Goal: Task Accomplishment & Management: Check status

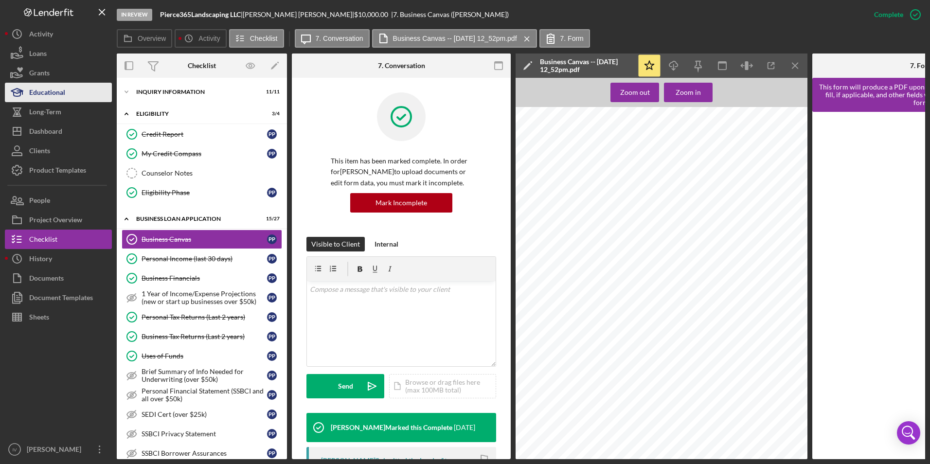
scroll to position [206, 0]
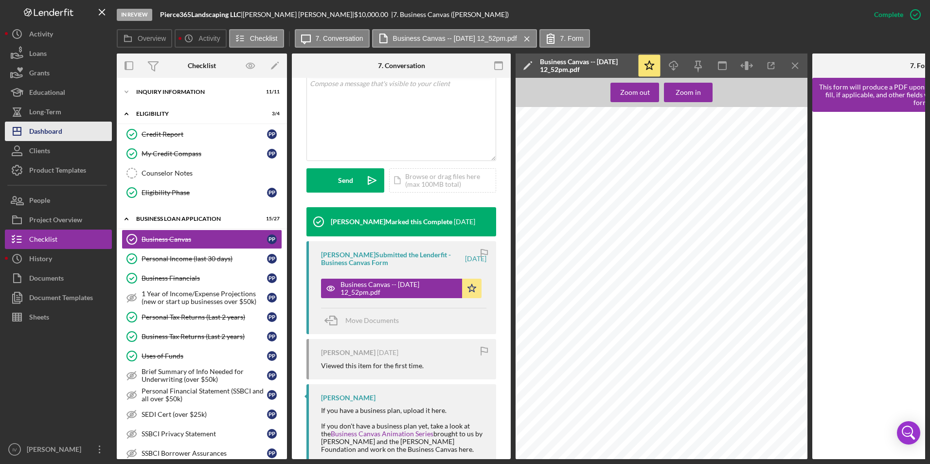
click at [62, 128] on div "Dashboard" at bounding box center [45, 133] width 33 height 22
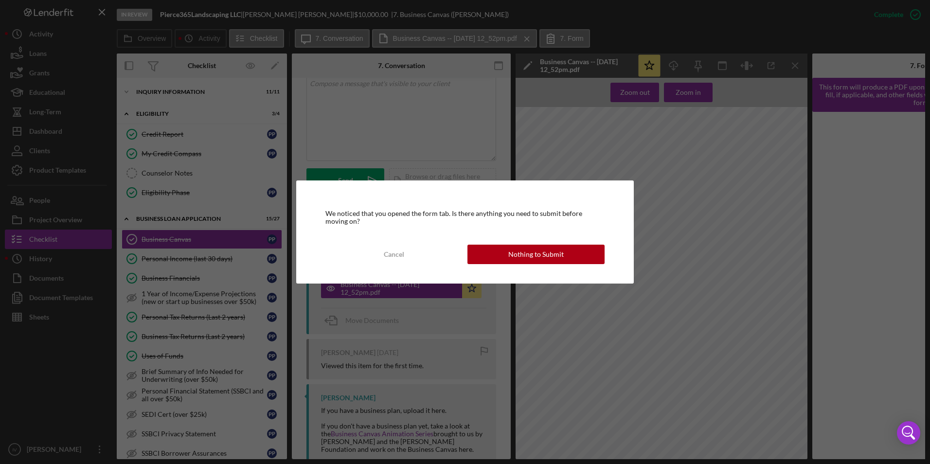
click at [501, 244] on div "We noticed that you opened the form tab. Is there anything you need to submit b…" at bounding box center [465, 232] width 338 height 103
click at [499, 257] on button "Nothing to Submit" at bounding box center [536, 254] width 137 height 19
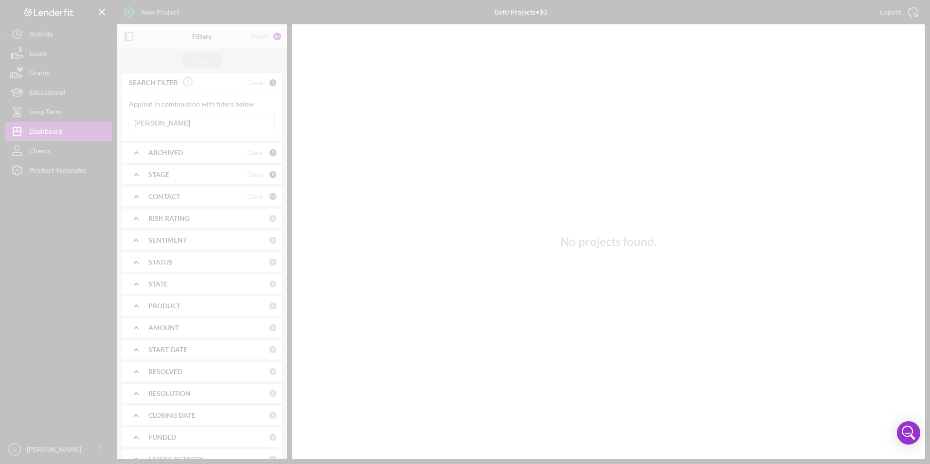
click at [169, 126] on div at bounding box center [465, 232] width 930 height 464
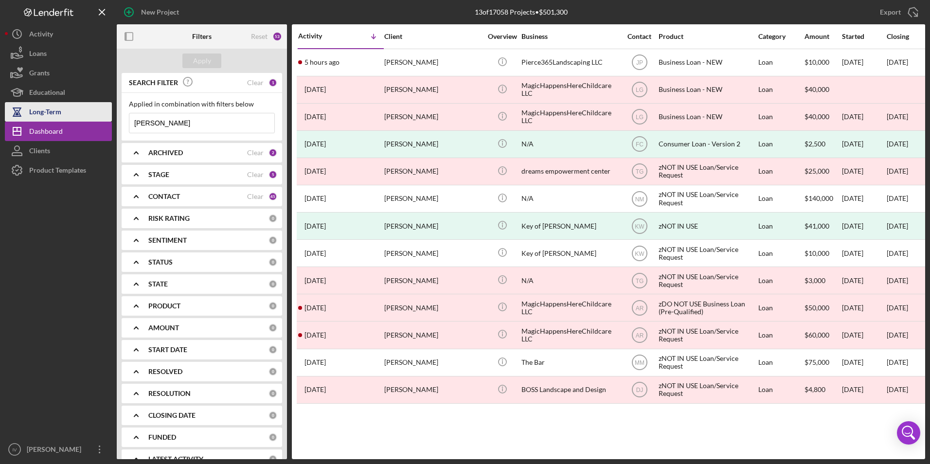
drag, startPoint x: 157, startPoint y: 127, endPoint x: 27, endPoint y: 115, distance: 130.0
click at [27, 115] on div "New Project 13 of 17058 Projects • $501,300 [PERSON_NAME] Export Icon/Export Fi…" at bounding box center [465, 229] width 921 height 459
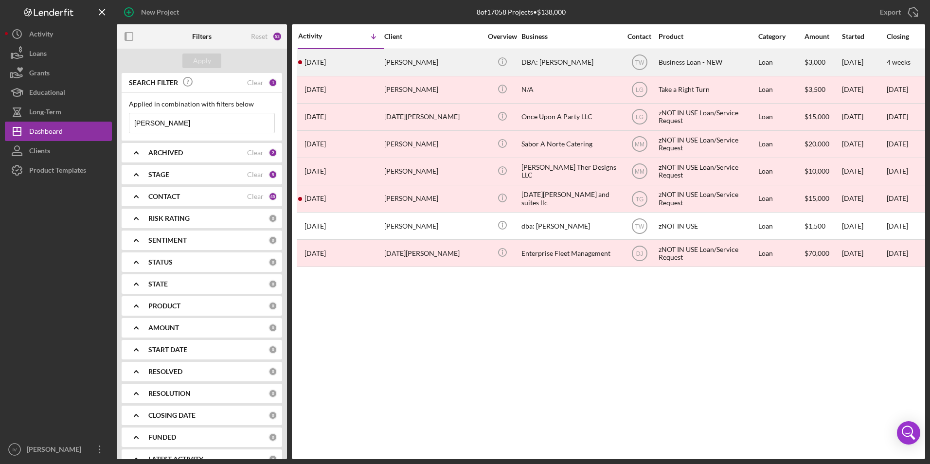
type input "[PERSON_NAME]"
click at [407, 60] on div "[PERSON_NAME]" at bounding box center [432, 63] width 97 height 26
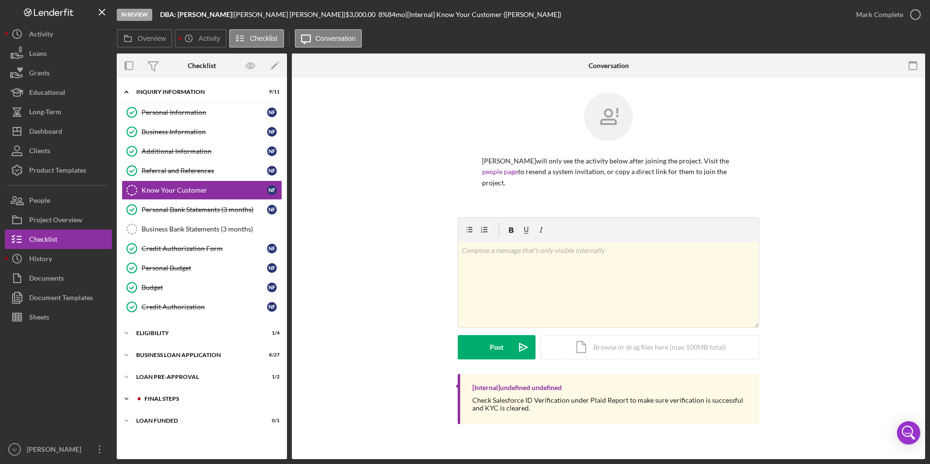
click at [162, 395] on div "Icon/Expander FINAL STEPS 7 / 19" at bounding box center [202, 398] width 170 height 19
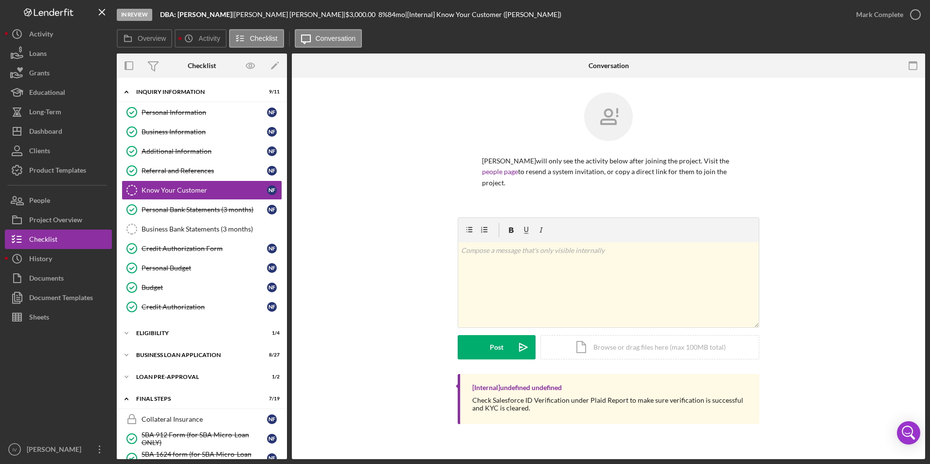
scroll to position [195, 0]
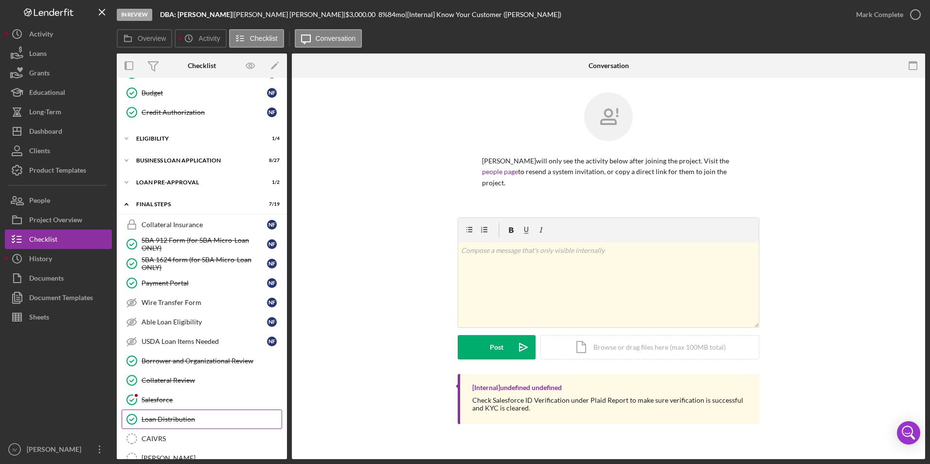
click at [187, 420] on div "Loan Distribution" at bounding box center [212, 420] width 140 height 8
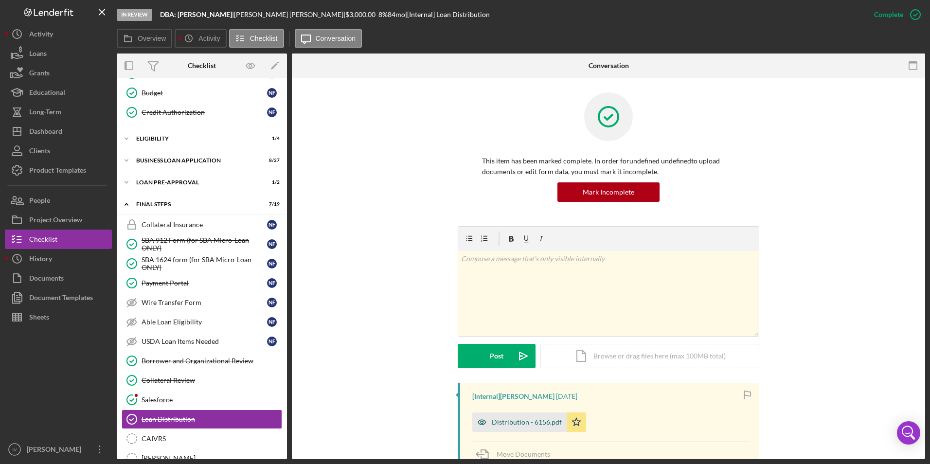
click at [507, 423] on div "Distribution - 6156.pdf" at bounding box center [527, 422] width 70 height 8
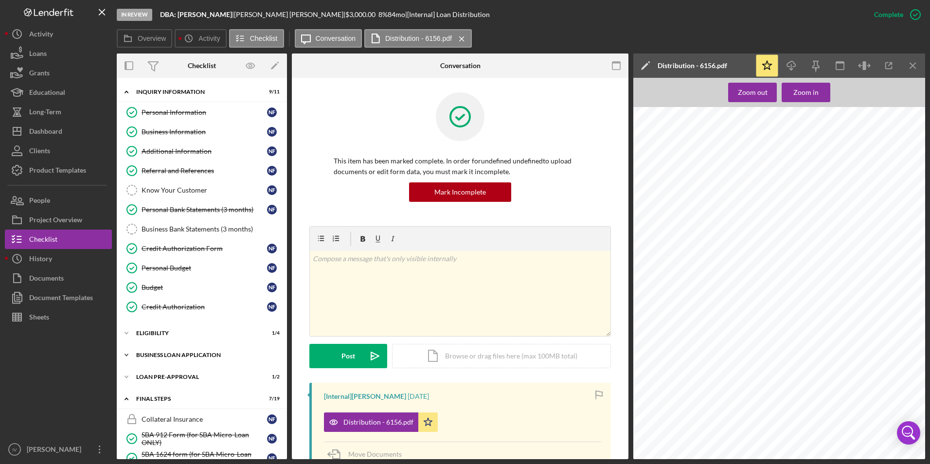
drag, startPoint x: 175, startPoint y: 354, endPoint x: 185, endPoint y: 349, distance: 11.3
click at [175, 354] on div "BUSINESS LOAN APPLICATION" at bounding box center [205, 355] width 139 height 6
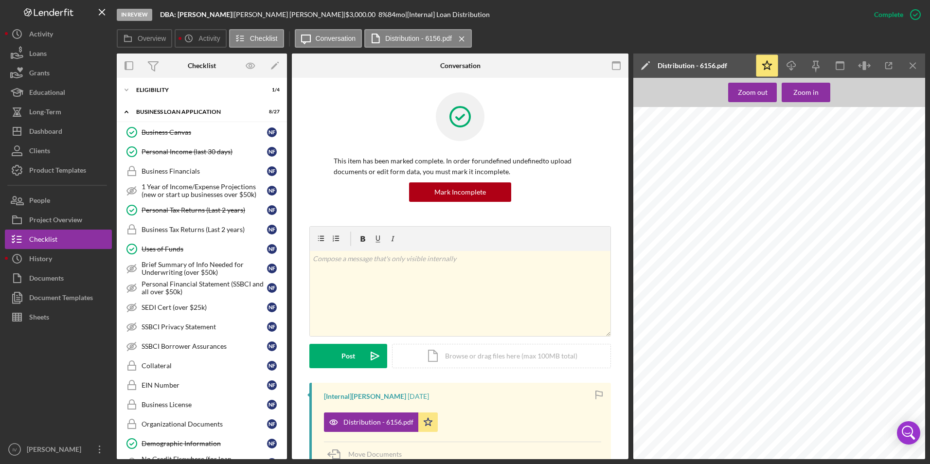
scroll to position [49, 0]
